Goal: Task Accomplishment & Management: Complete application form

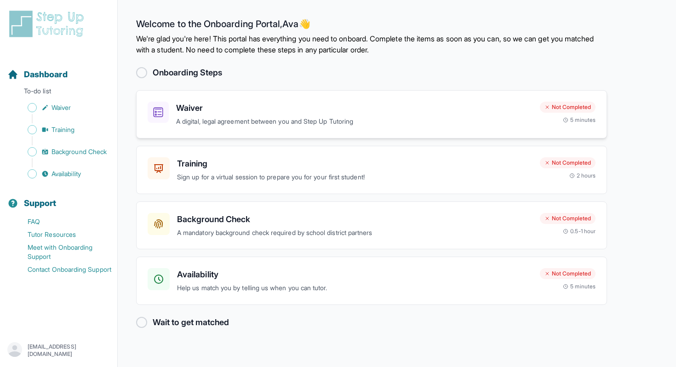
click at [321, 103] on h3 "Waiver" at bounding box center [354, 108] width 357 height 13
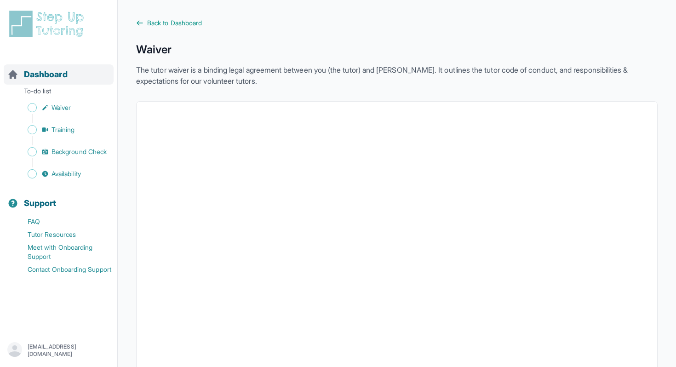
click at [53, 77] on span "Dashboard" at bounding box center [46, 74] width 44 height 13
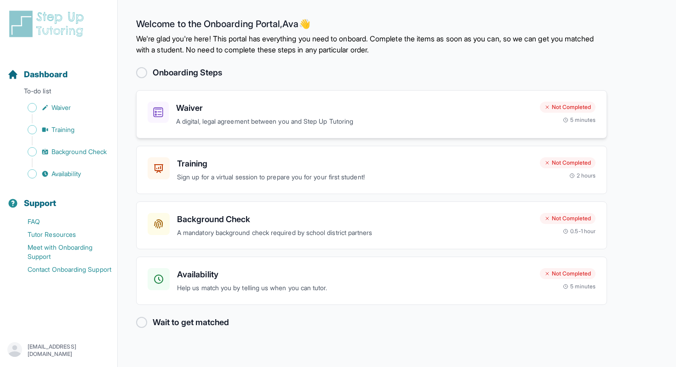
click at [292, 118] on p "A digital, legal agreement between you and Step Up Tutoring" at bounding box center [354, 121] width 357 height 11
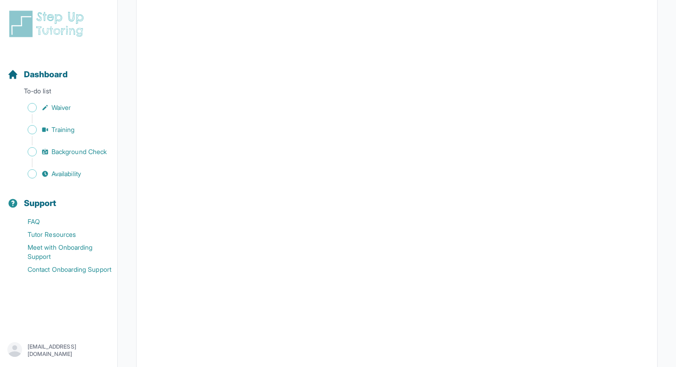
scroll to position [1226, 0]
click at [42, 73] on span "Dashboard" at bounding box center [46, 74] width 44 height 13
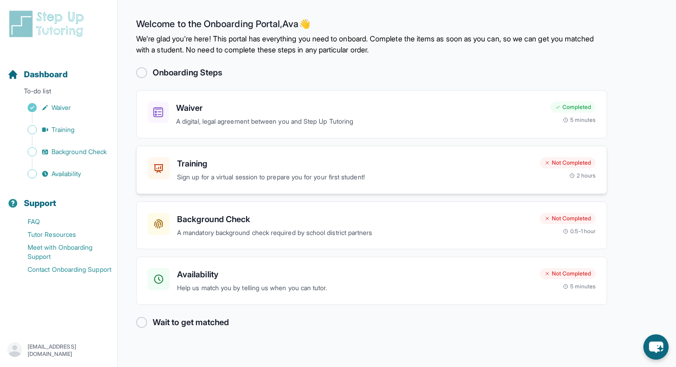
click at [205, 180] on p "Sign up for a virtual session to prepare you for your first student!" at bounding box center [355, 177] width 356 height 11
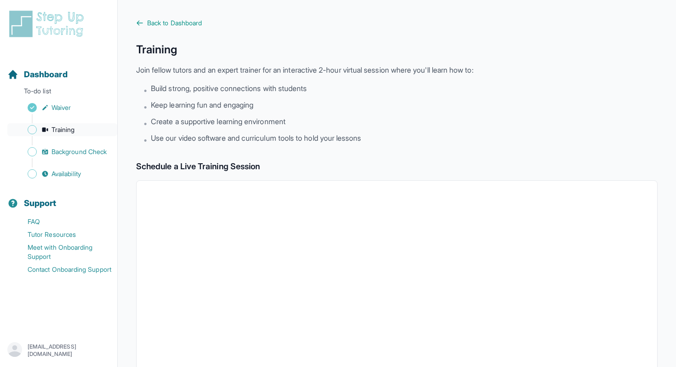
click at [60, 125] on span "Training" at bounding box center [63, 129] width 23 height 9
click at [74, 140] on div "Sidebar" at bounding box center [60, 140] width 106 height 9
click at [74, 148] on span "Background Check" at bounding box center [79, 151] width 55 height 9
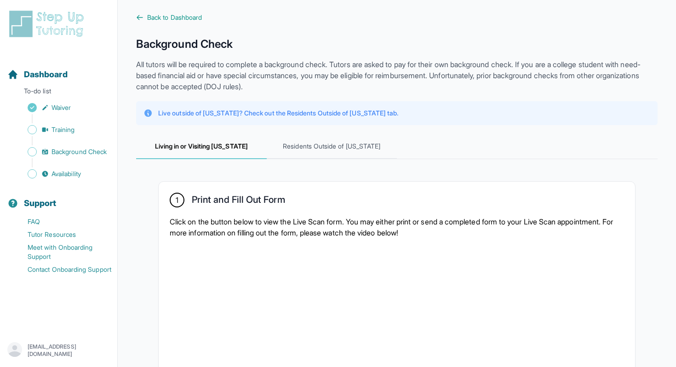
scroll to position [7, 0]
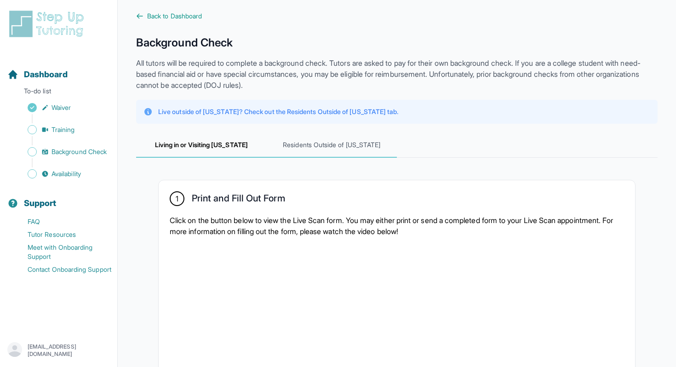
click at [313, 149] on span "Residents Outside of [US_STATE]" at bounding box center [332, 145] width 131 height 25
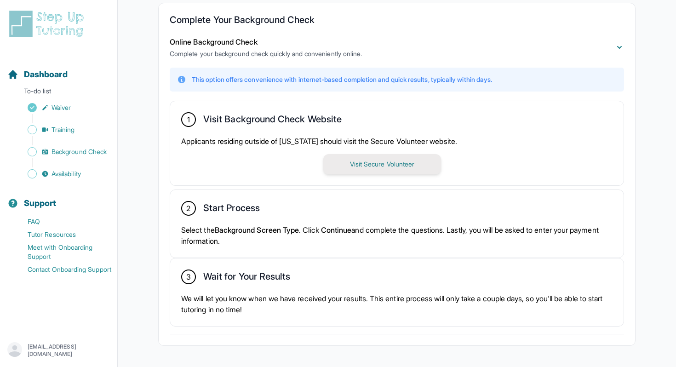
scroll to position [187, 0]
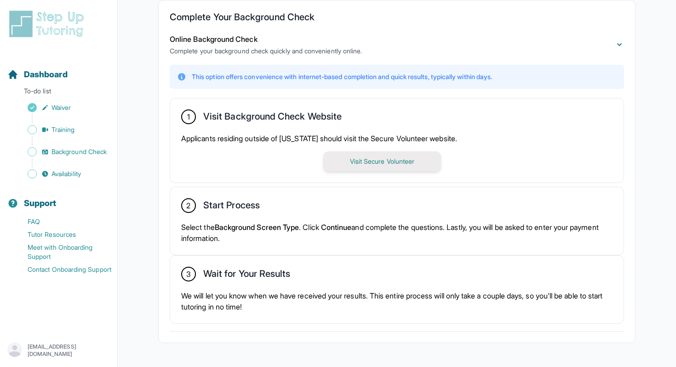
click at [344, 163] on button "Visit Secure Volunteer" at bounding box center [383, 161] width 118 height 20
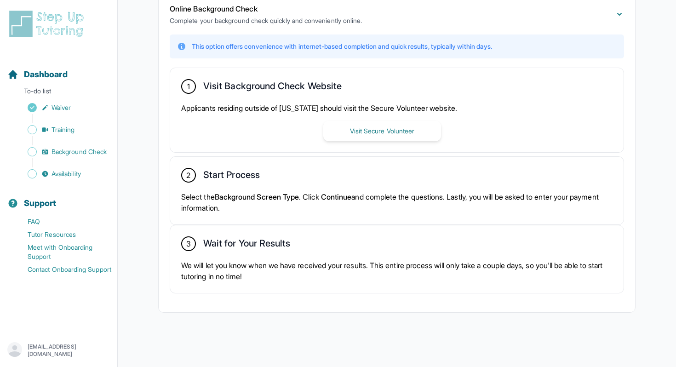
click at [252, 210] on p "Select the Background Screen Type . Click Continue and complete the questions. …" at bounding box center [397, 202] width 432 height 22
click at [81, 176] on span "Availability" at bounding box center [66, 173] width 29 height 9
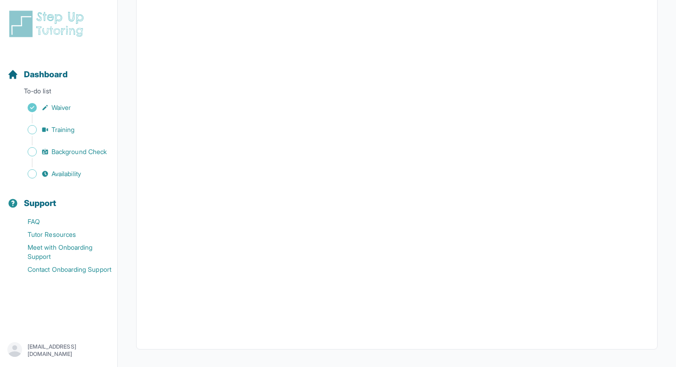
scroll to position [142, 0]
click at [44, 76] on span "Dashboard" at bounding box center [46, 74] width 44 height 13
